Goal: Information Seeking & Learning: Learn about a topic

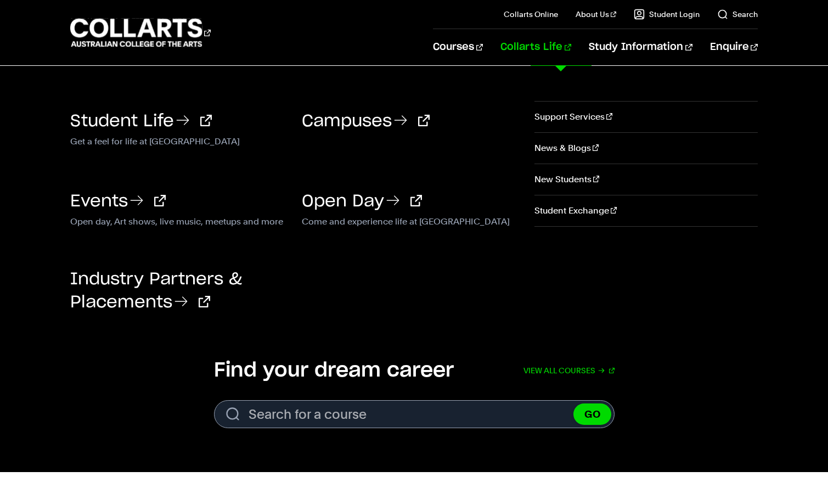
scroll to position [82, 0]
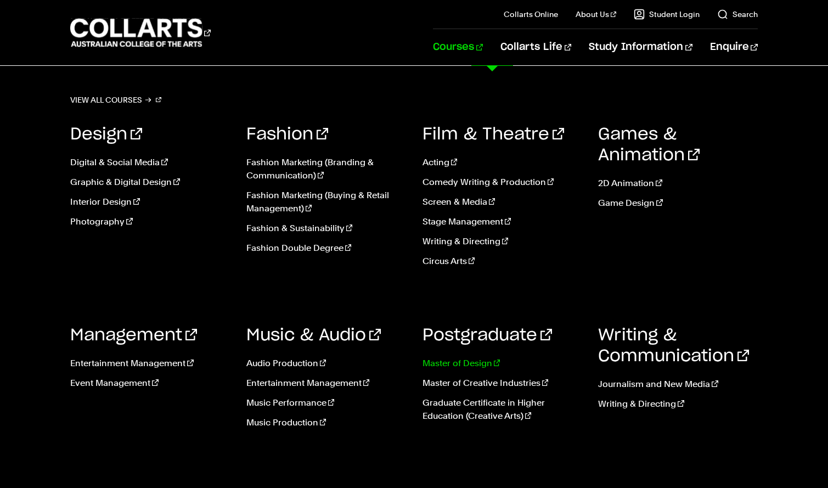
click at [456, 362] on link "Master of Design" at bounding box center [503, 363] width 160 height 13
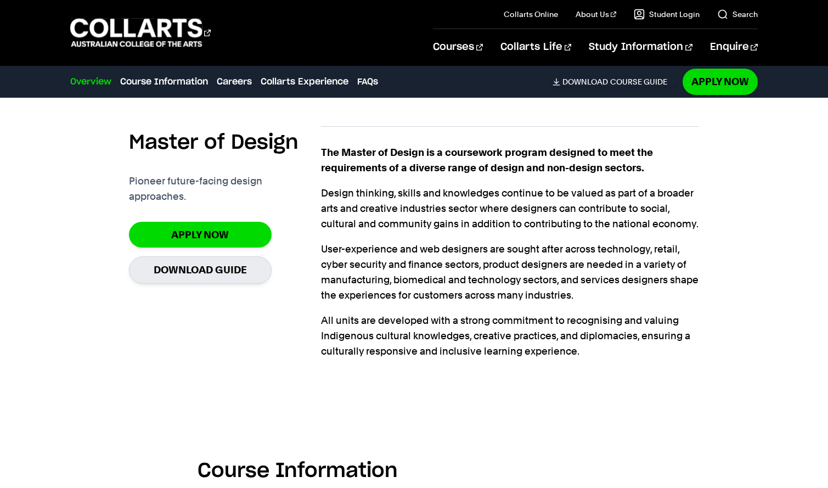
scroll to position [312, 0]
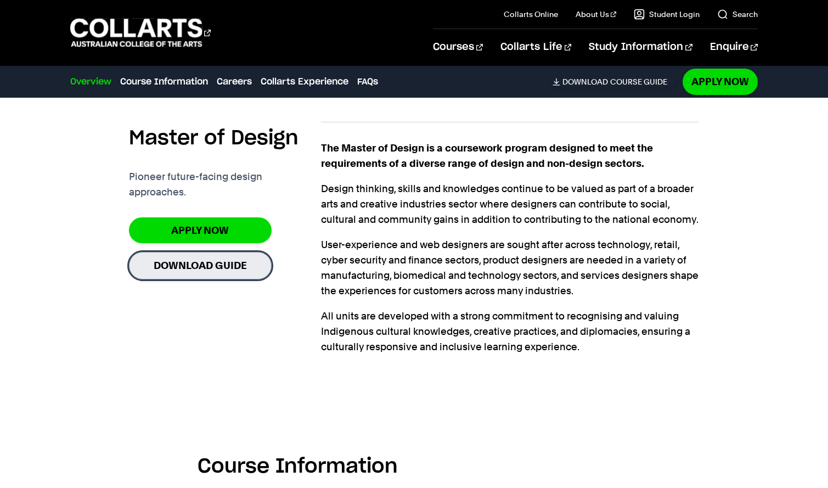
click at [223, 252] on link "Download Guide" at bounding box center [200, 265] width 143 height 27
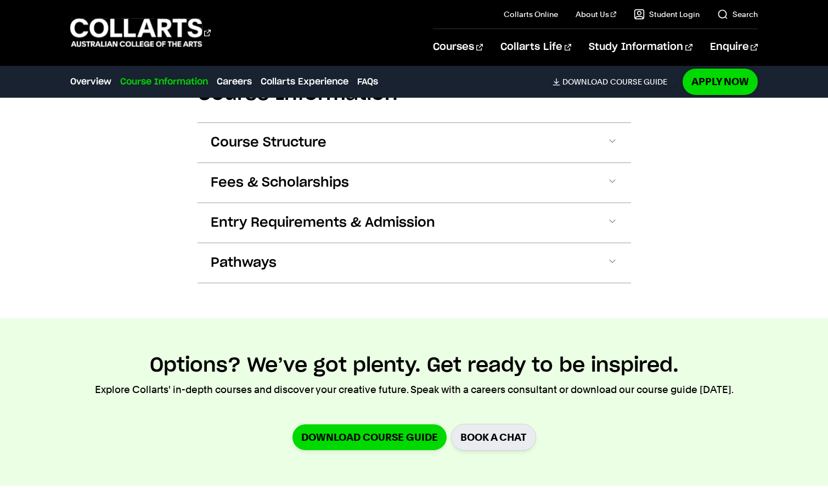
scroll to position [660, 0]
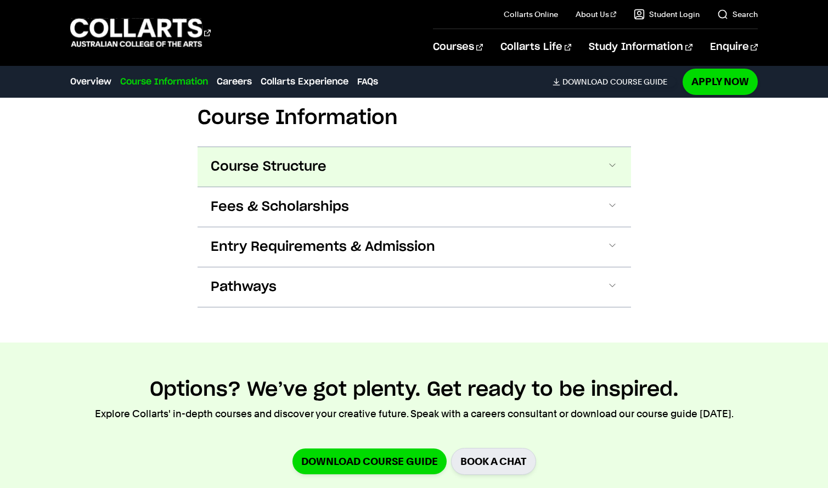
click at [610, 174] on span at bounding box center [612, 167] width 11 height 14
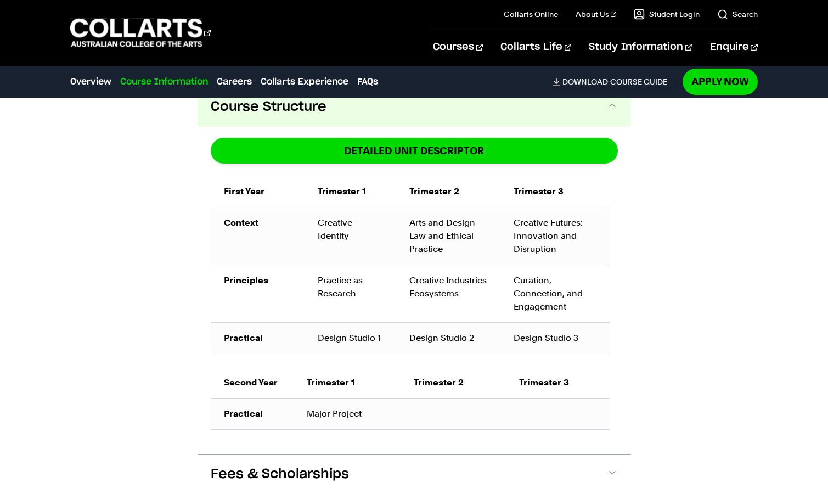
scroll to position [724, 0]
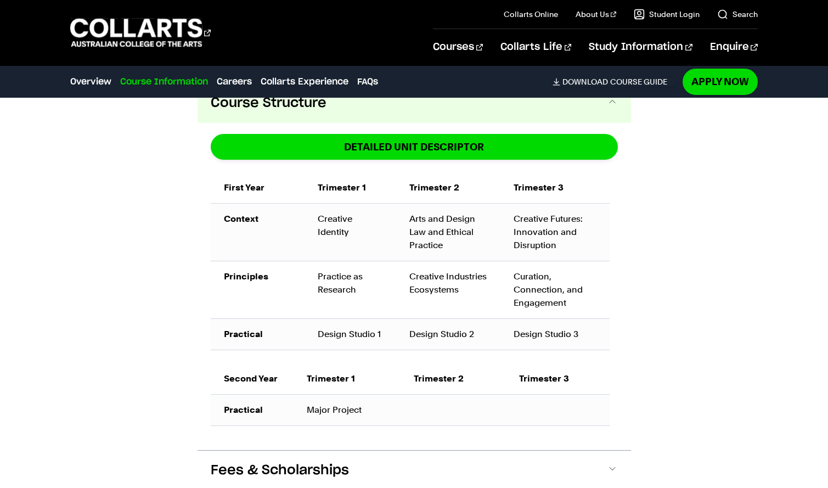
click at [730, 309] on div "Course Information Course Structure DETAILED UNIT DESCRIPTOR First Year Trimest…" at bounding box center [414, 298] width 828 height 615
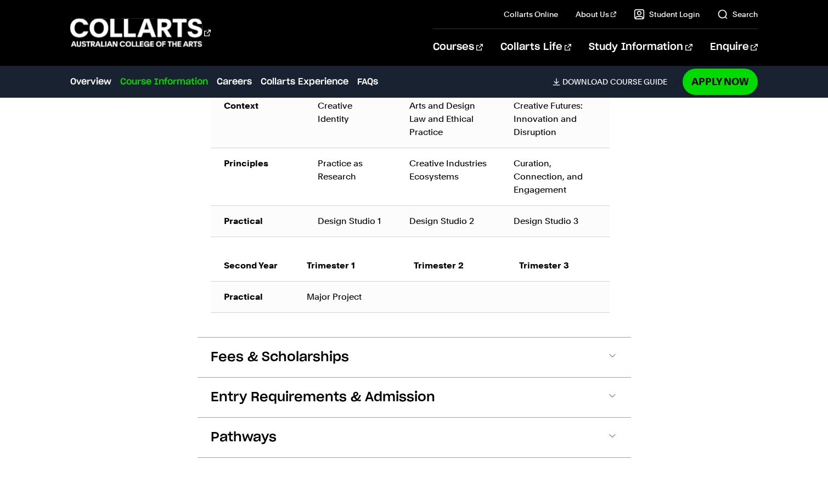
scroll to position [1014, 0]
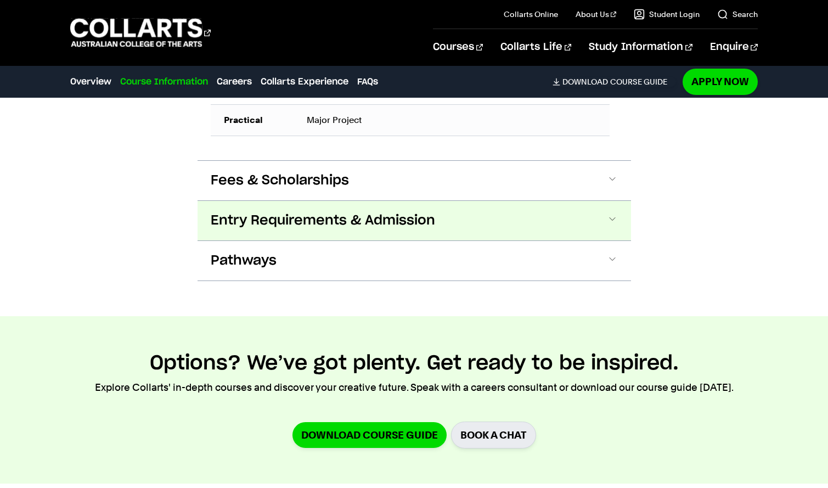
click at [611, 228] on span at bounding box center [612, 220] width 11 height 14
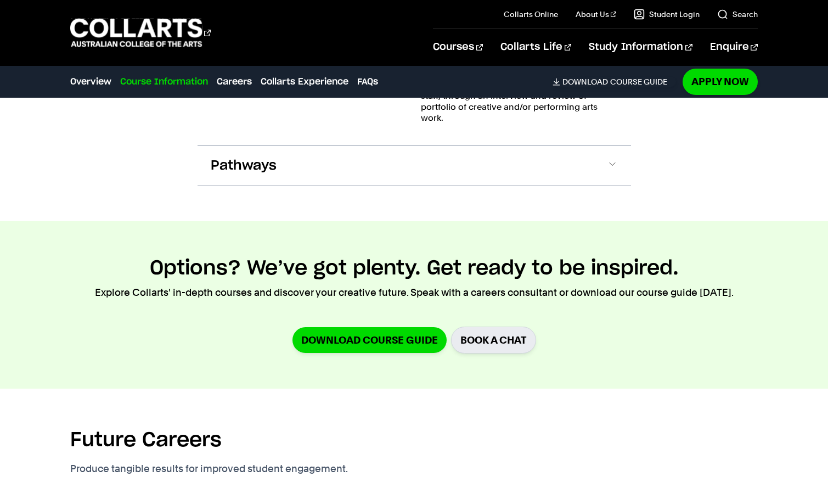
scroll to position [1286, 0]
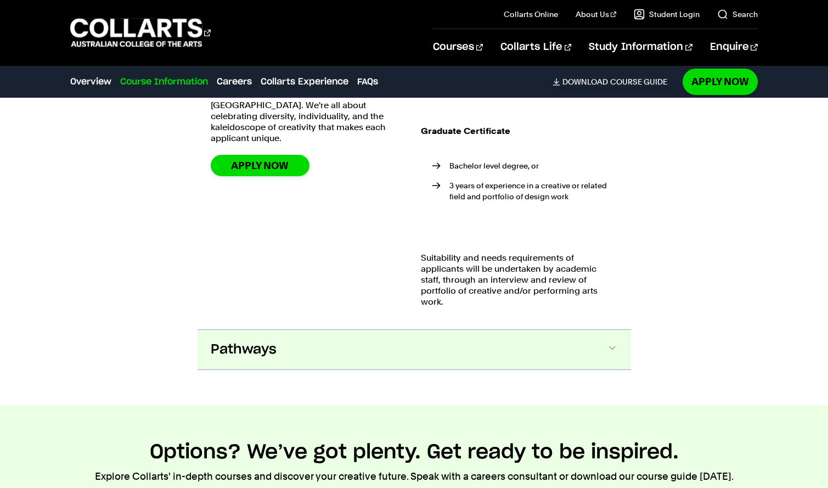
click at [616, 357] on span at bounding box center [612, 349] width 11 height 14
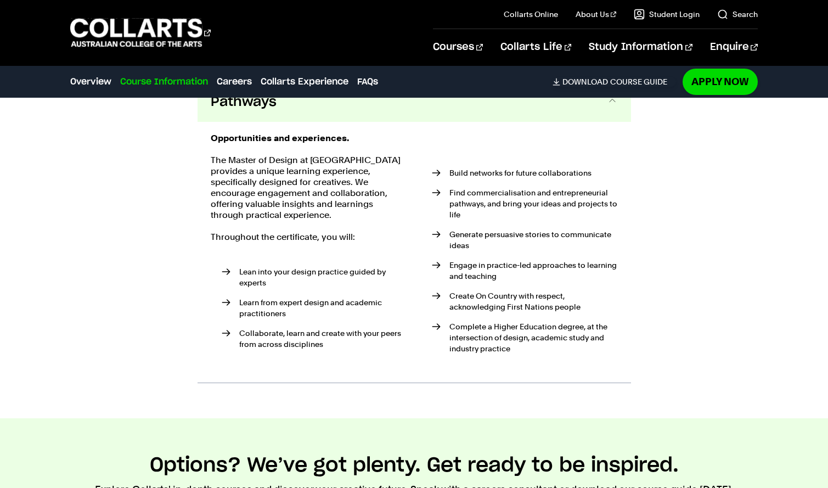
scroll to position [1534, 0]
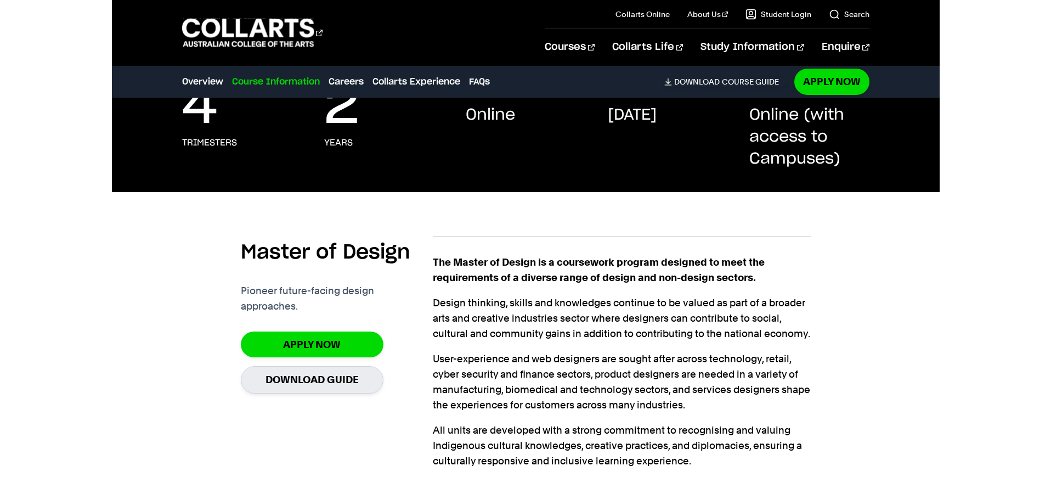
scroll to position [0, 0]
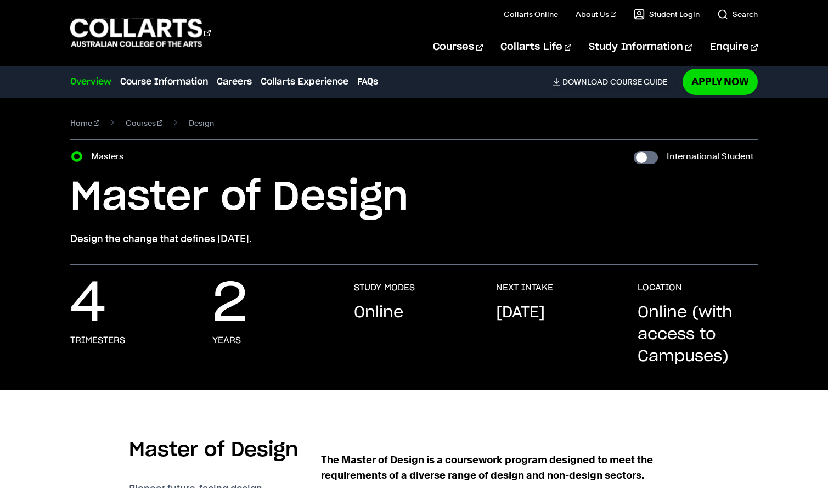
drag, startPoint x: 744, startPoint y: 414, endPoint x: 732, endPoint y: 410, distance: 12.0
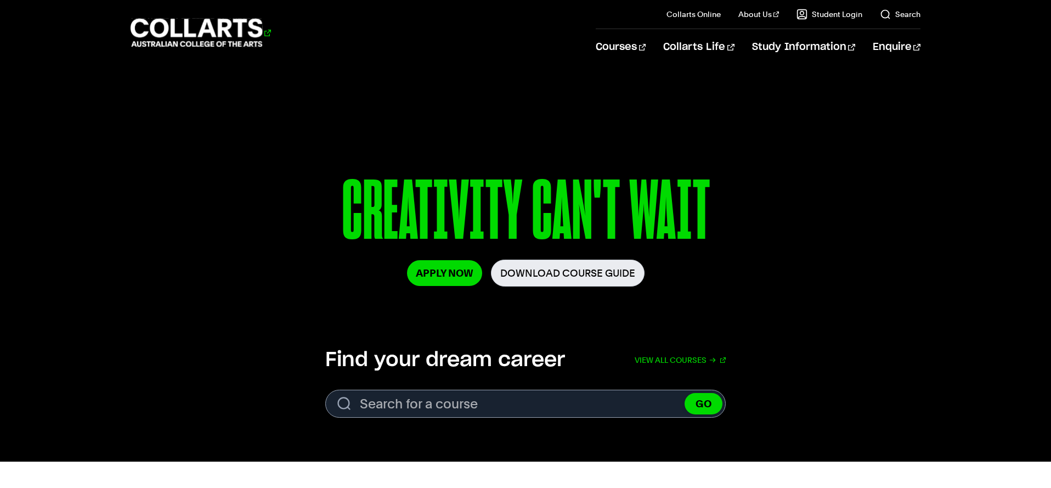
click at [218, 44] on 1 "Go to homepage" at bounding box center [197, 33] width 132 height 29
